Goal: Task Accomplishment & Management: Manage account settings

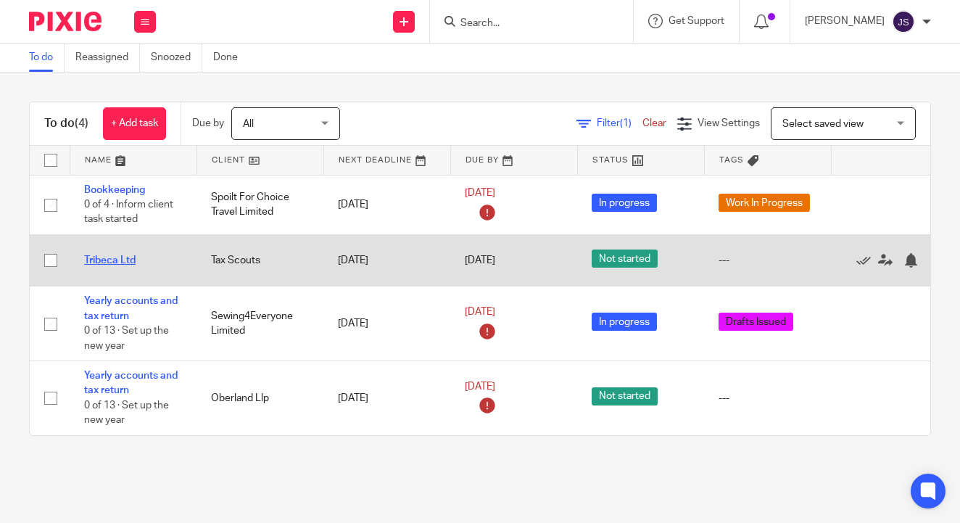
click at [116, 260] on link "Tribeca Ltd" at bounding box center [109, 260] width 51 height 10
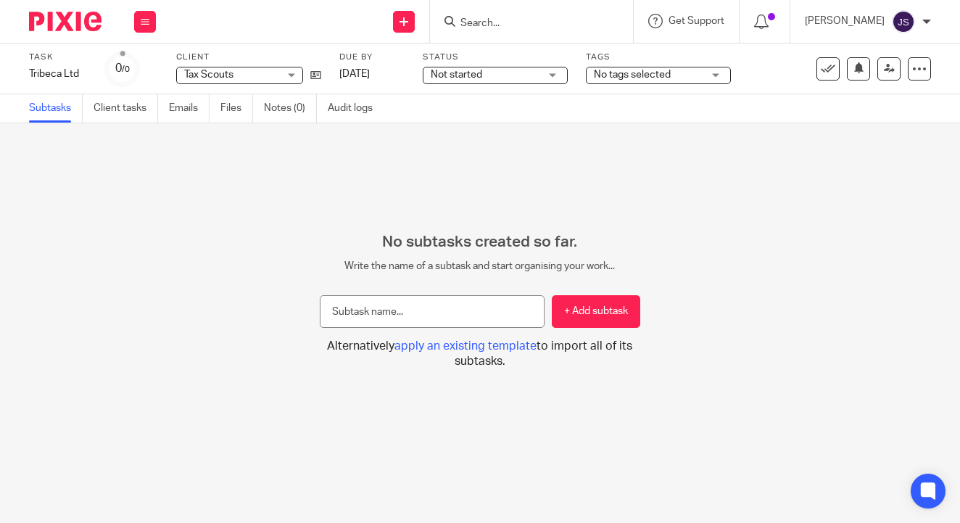
click at [473, 83] on div "Not started Not started" at bounding box center [495, 75] width 145 height 17
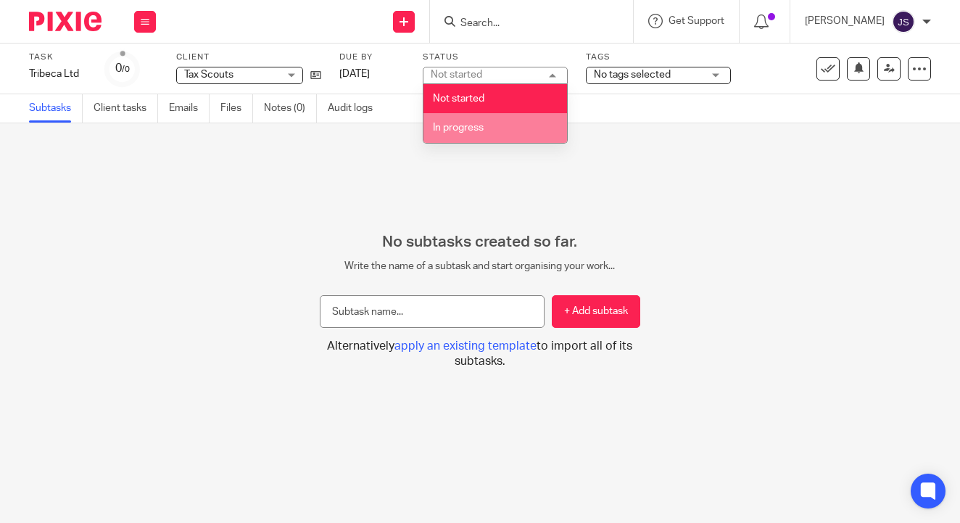
click at [479, 123] on span "In progress" at bounding box center [458, 128] width 51 height 10
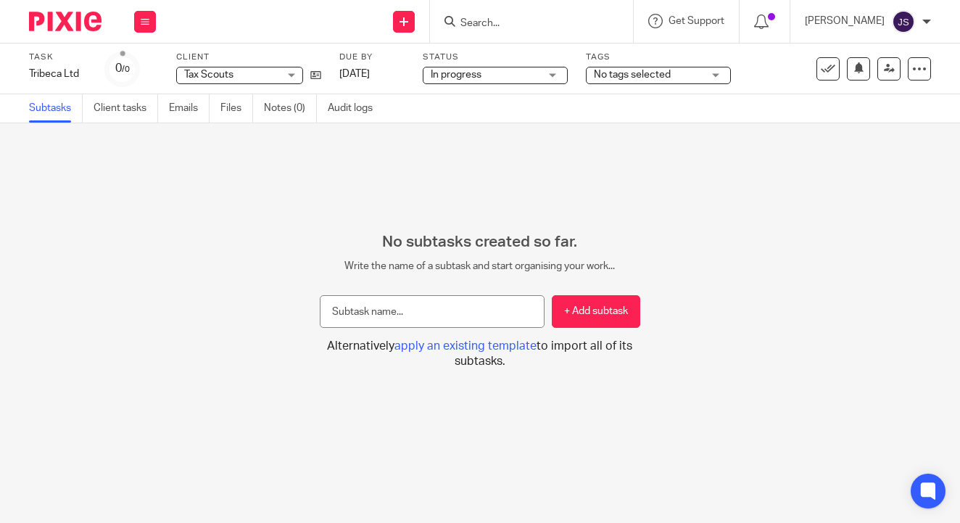
click at [617, 72] on span "No tags selected" at bounding box center [632, 75] width 77 height 10
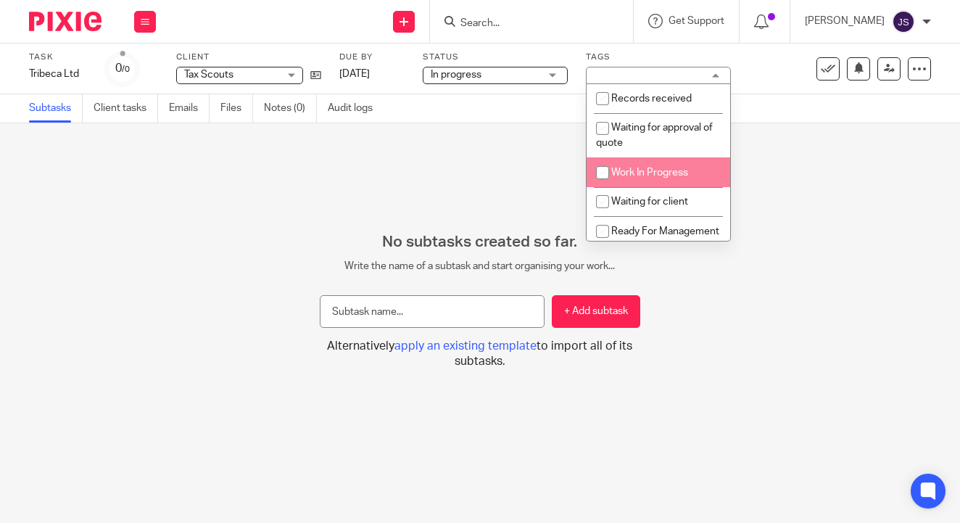
click at [629, 176] on span "Work In Progress" at bounding box center [649, 172] width 77 height 10
checkbox input "true"
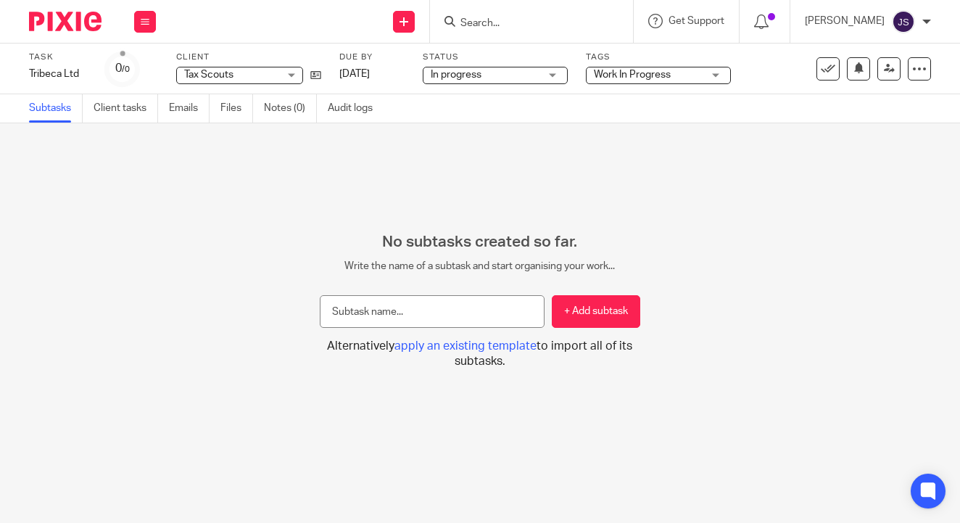
click at [463, 164] on div "No subtasks created so far. Write the name of a subtask and start organising yo…" at bounding box center [480, 322] width 960 height 399
click at [88, 17] on img at bounding box center [65, 22] width 72 height 20
